Goal: Transaction & Acquisition: Purchase product/service

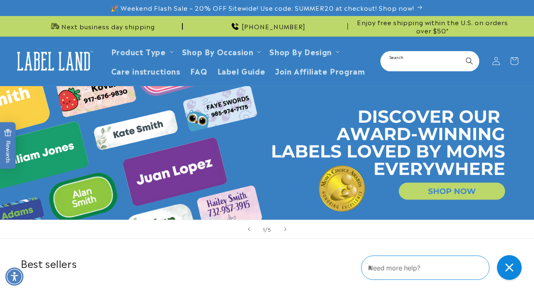
click at [421, 63] on input "Search" at bounding box center [430, 61] width 97 height 19
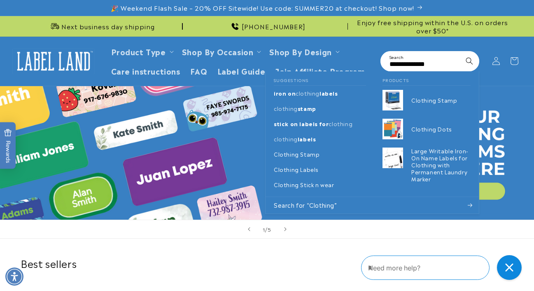
scroll to position [0, 4]
type input "**********"
click at [461, 52] on button "Search" at bounding box center [470, 61] width 18 height 18
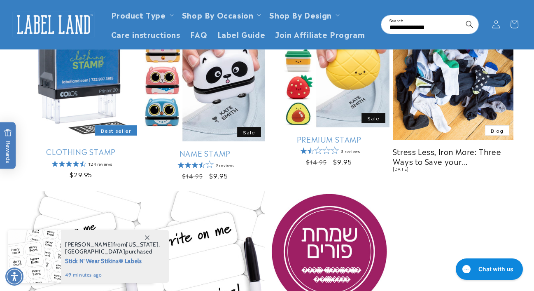
scroll to position [155, 0]
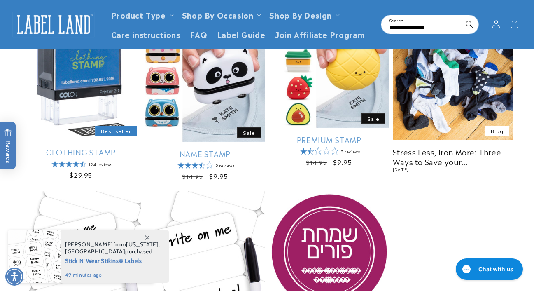
click at [60, 147] on link "Clothing Stamp" at bounding box center [81, 151] width 121 height 9
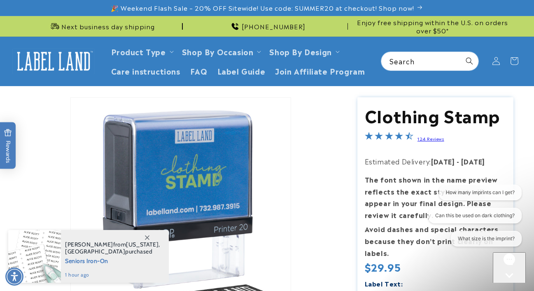
click at [304, 223] on li "Open media 1 in modal" at bounding box center [181, 207] width 321 height 221
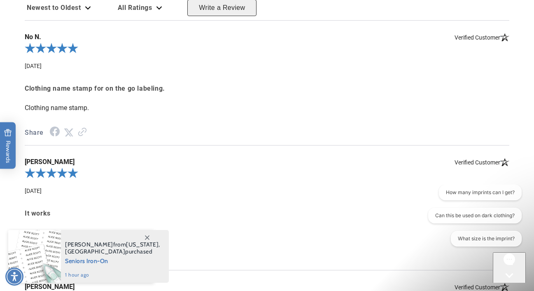
scroll to position [1391, 0]
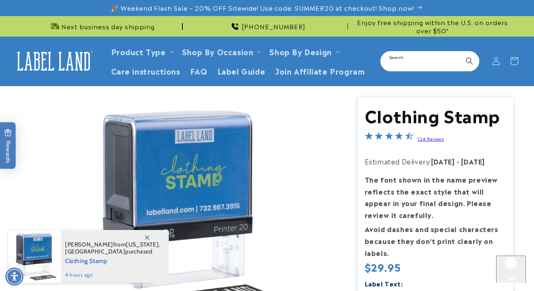
click at [405, 62] on input "Search" at bounding box center [430, 61] width 97 height 19
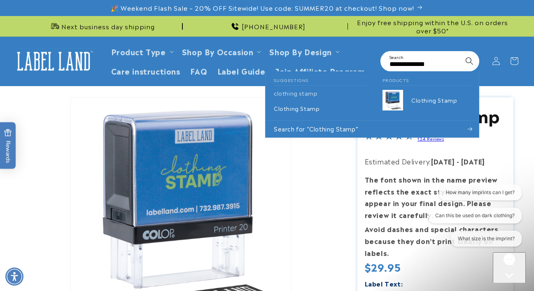
type input "**********"
click at [469, 61] on icon "Search" at bounding box center [470, 61] width 8 height 8
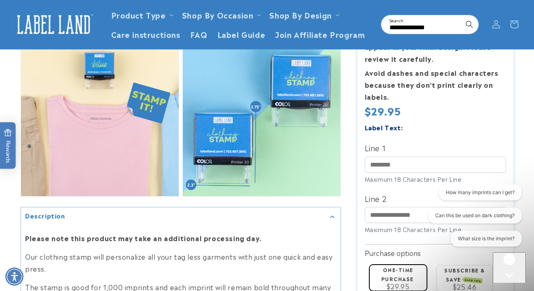
scroll to position [62, 0]
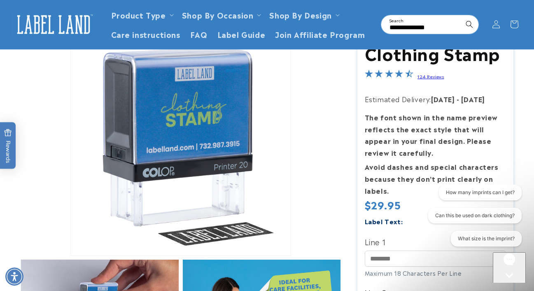
click at [393, 46] on header "Product Type Product Type Clothing Labels Clothing Stamps Logo Decals Multi-Use…" at bounding box center [267, 24] width 534 height 49
click at [396, 56] on h1 "Clothing Stamp" at bounding box center [436, 52] width 142 height 21
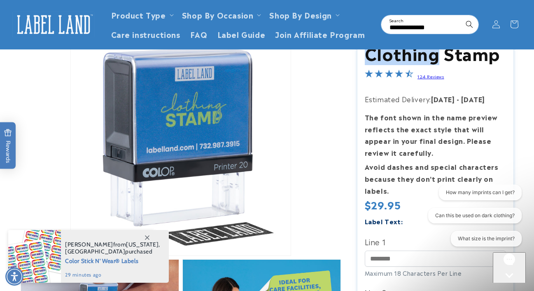
click at [396, 56] on h1 "Clothing Stamp" at bounding box center [436, 52] width 142 height 21
copy section "Clothing Stamp Clothing Stamp"
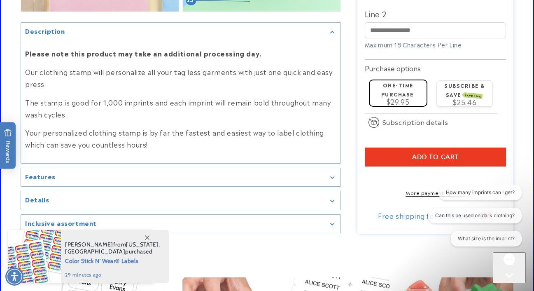
scroll to position [790, 0]
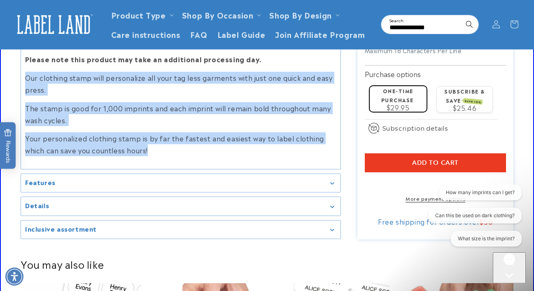
drag, startPoint x: 23, startPoint y: 77, endPoint x: 171, endPoint y: 154, distance: 167.1
click at [171, 154] on div "Please note this product may take an additional processing day. Our clothing st…" at bounding box center [181, 105] width 320 height 116
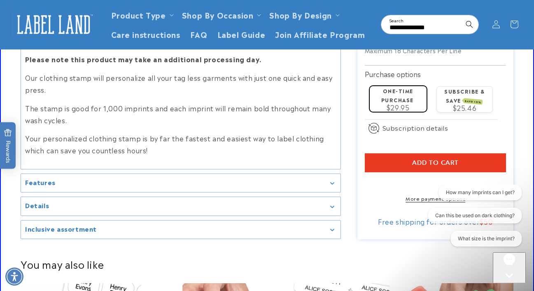
click at [151, 183] on div "Features" at bounding box center [180, 183] width 311 height 6
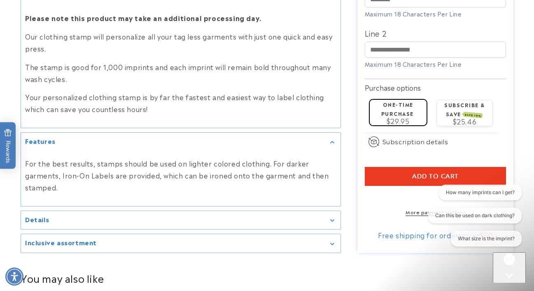
scroll to position [844, 0]
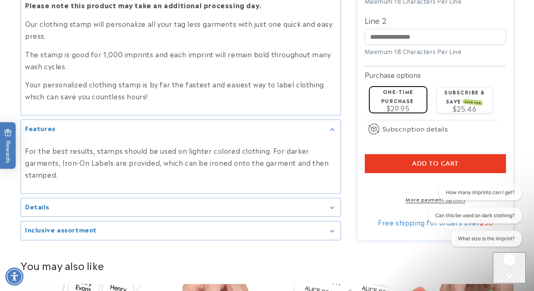
click at [80, 211] on summary "Details" at bounding box center [181, 207] width 320 height 19
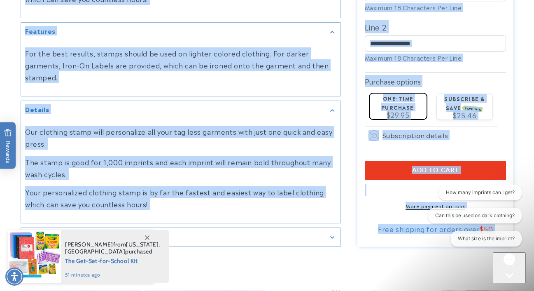
scroll to position [961, 0]
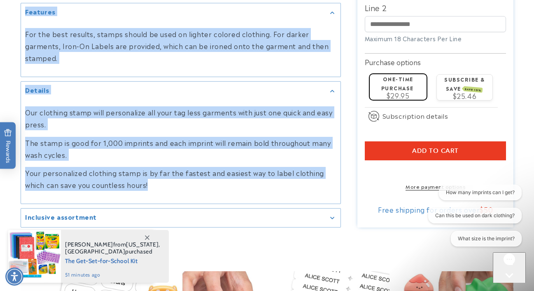
drag, startPoint x: 23, startPoint y: 52, endPoint x: 203, endPoint y: 190, distance: 226.5
copy media-gallery "Description Please note this product may take an additional processing day. Our…"
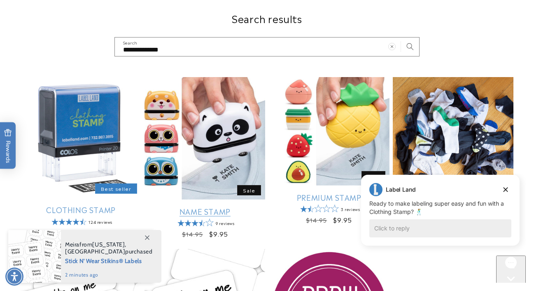
scroll to position [101, 0]
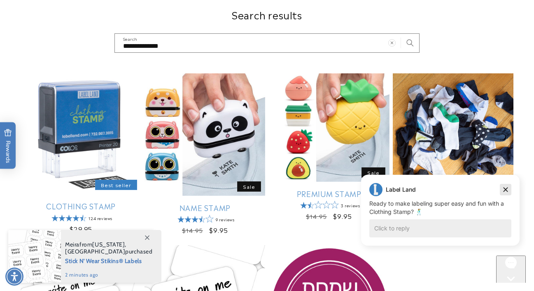
click at [508, 192] on icon "Dismiss campaign" at bounding box center [506, 190] width 8 height 10
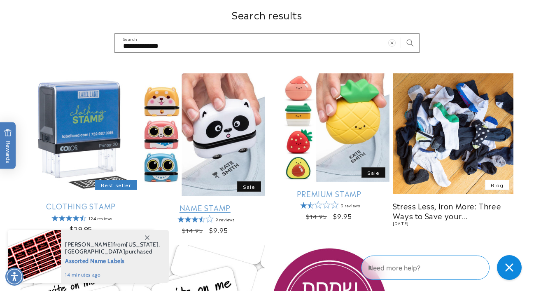
click at [239, 203] on link "Name Stamp" at bounding box center [205, 207] width 121 height 9
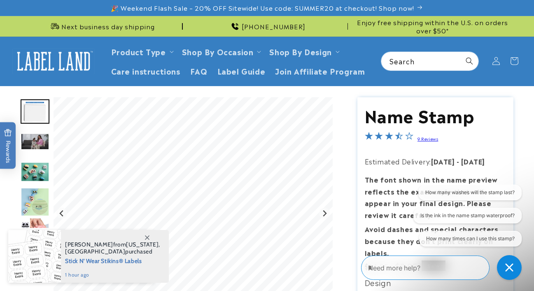
click at [390, 117] on h1 "Name Stamp" at bounding box center [436, 114] width 142 height 21
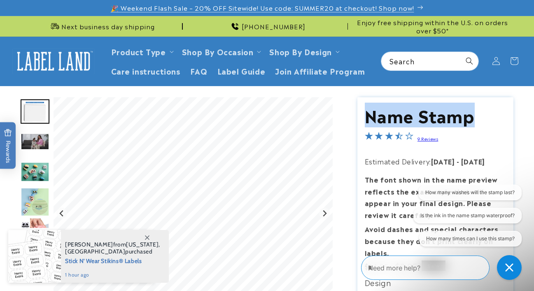
copy section "Name Stamp Name Stamp"
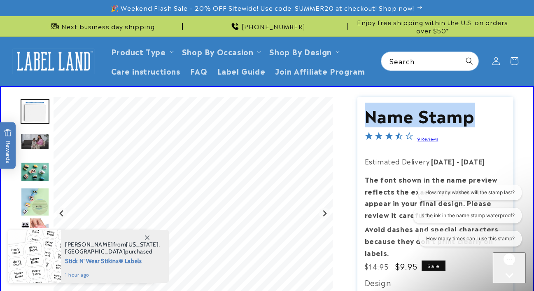
scroll to position [97, 0]
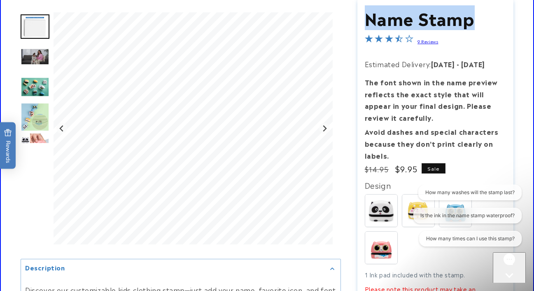
click at [26, 67] on div "Go to slide 3" at bounding box center [35, 56] width 29 height 29
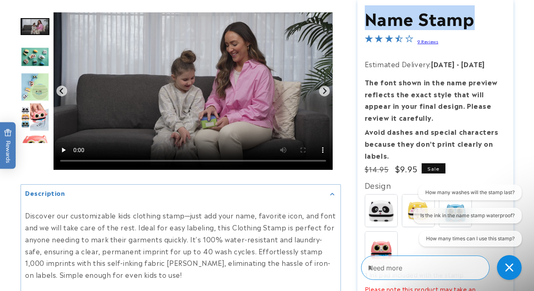
click at [29, 69] on div "Go to slide 4" at bounding box center [35, 56] width 29 height 29
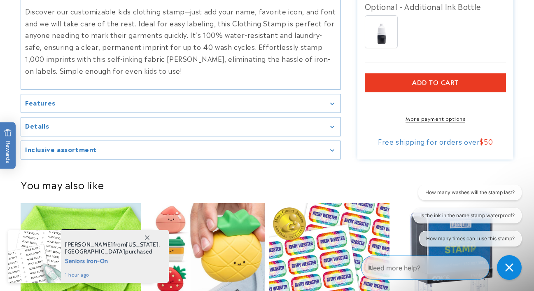
scroll to position [819, 0]
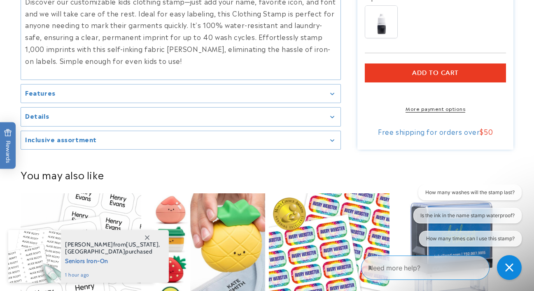
click at [63, 96] on div "Features" at bounding box center [180, 93] width 311 height 6
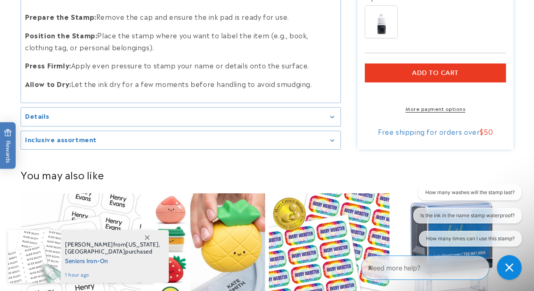
click at [60, 120] on div "Details" at bounding box center [180, 117] width 311 height 6
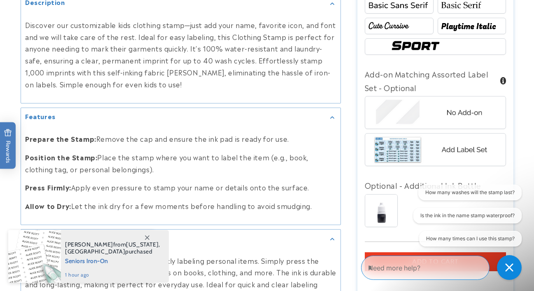
scroll to position [791, 0]
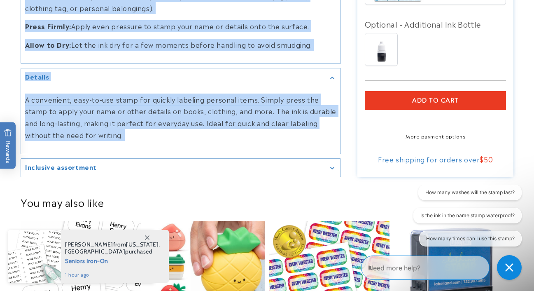
drag, startPoint x: 22, startPoint y: 79, endPoint x: 220, endPoint y: 167, distance: 217.1
copy media-gallery "Loremipsumd Sitametc adi elitseddoeiu temp incididu utlab—etdo mag aliq enim, a…"
